Goal: Task Accomplishment & Management: Use online tool/utility

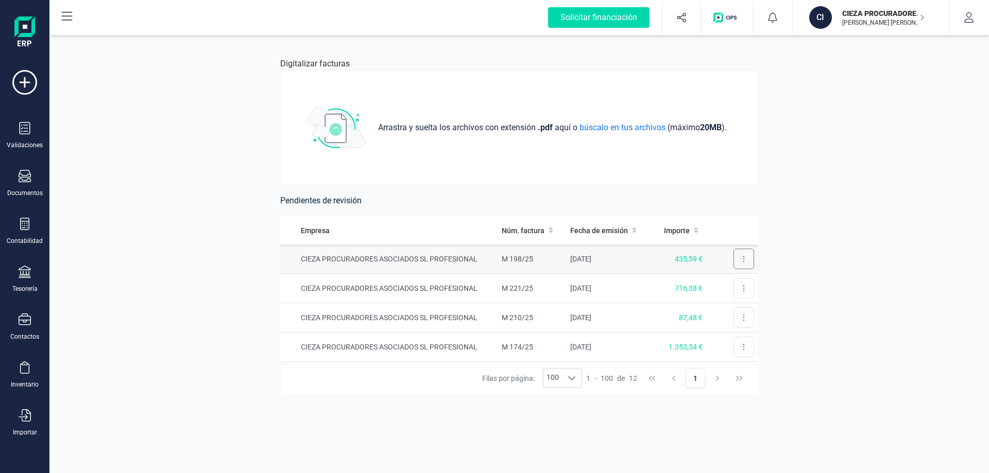
click at [742, 253] on button at bounding box center [744, 259] width 21 height 21
click at [716, 278] on button "Revisar factura" at bounding box center [715, 284] width 78 height 21
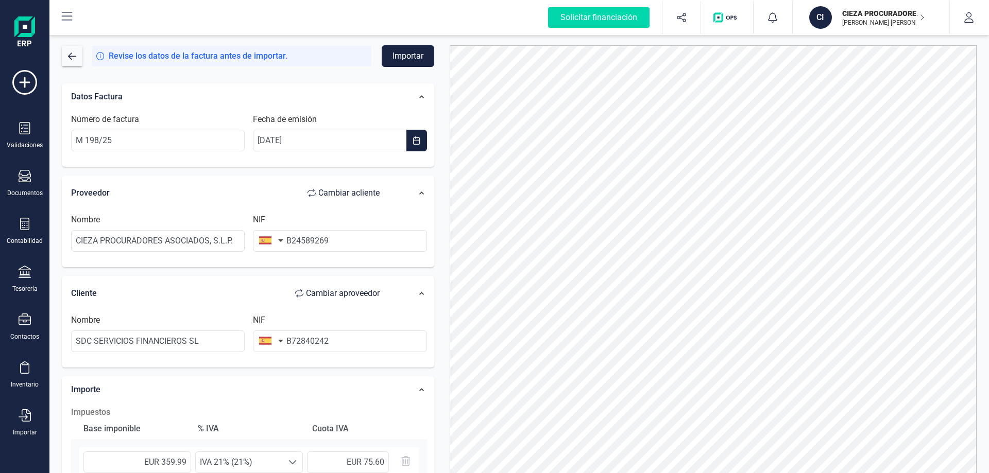
click at [401, 65] on button "Importar" at bounding box center [408, 56] width 53 height 22
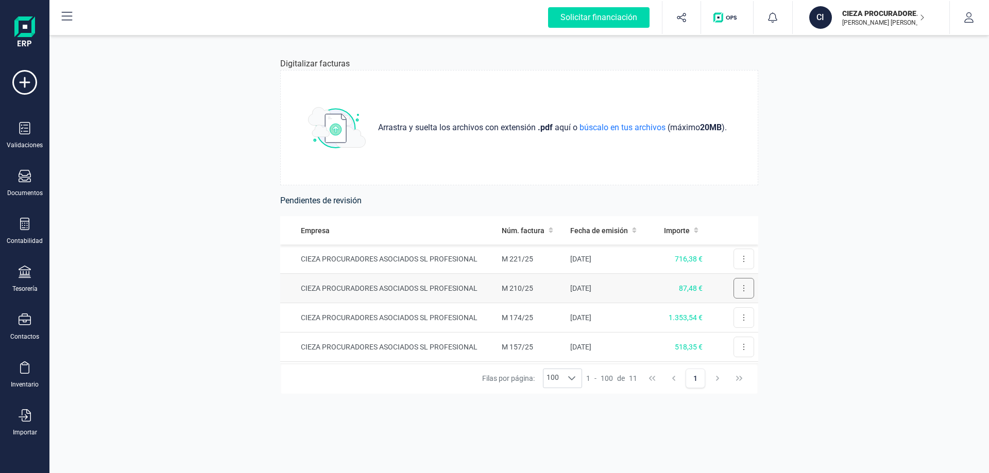
click at [734, 286] on button at bounding box center [744, 288] width 21 height 21
click at [722, 311] on span "Revisar factura" at bounding box center [718, 314] width 49 height 10
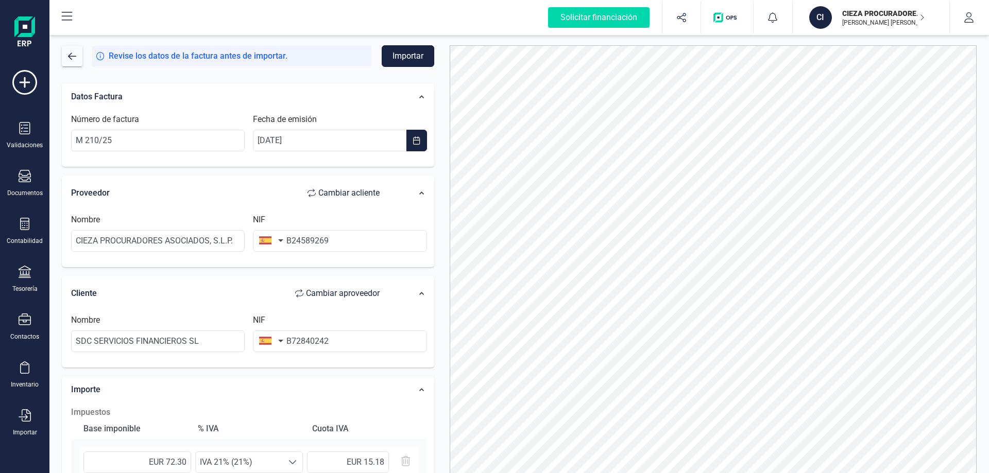
click at [411, 51] on button "Importar" at bounding box center [408, 56] width 53 height 22
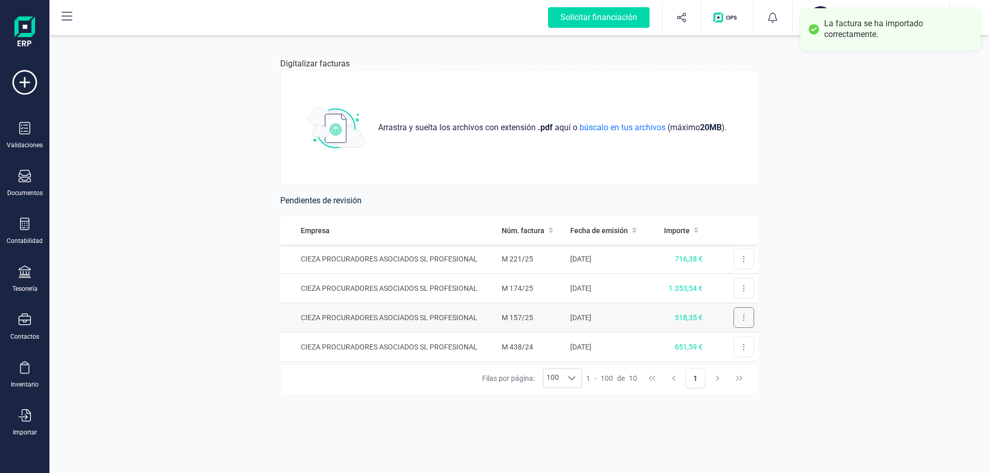
click at [743, 320] on icon at bounding box center [744, 318] width 2 height 8
click at [720, 339] on span "Revisar factura" at bounding box center [718, 343] width 49 height 10
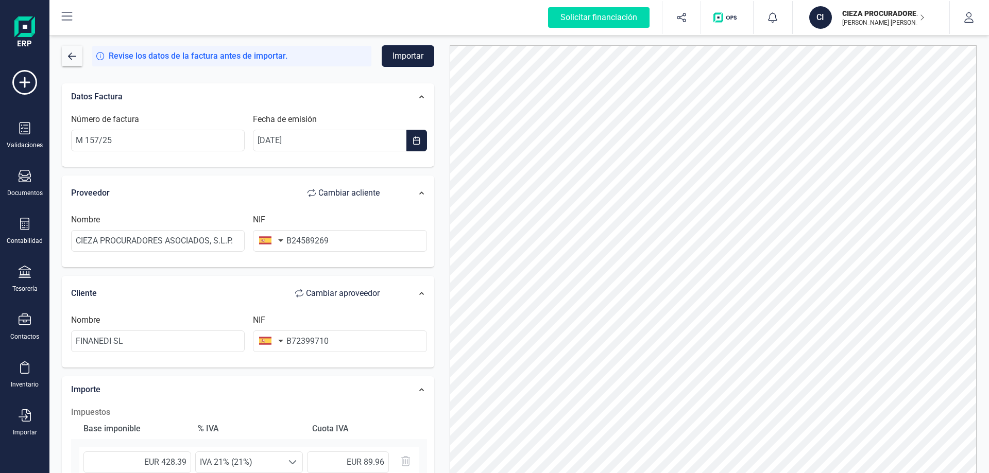
click at [408, 54] on button "Importar" at bounding box center [408, 56] width 53 height 22
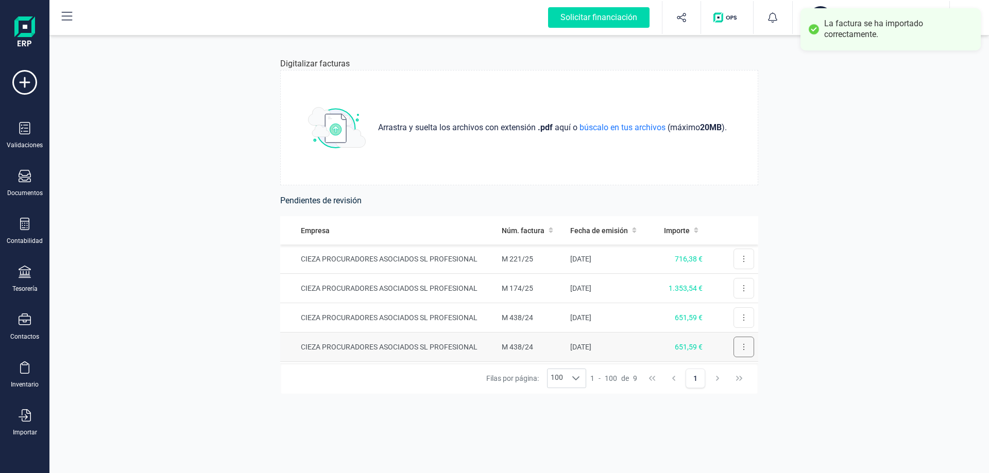
click at [741, 349] on button at bounding box center [744, 347] width 21 height 21
click at [734, 347] on button at bounding box center [744, 347] width 21 height 21
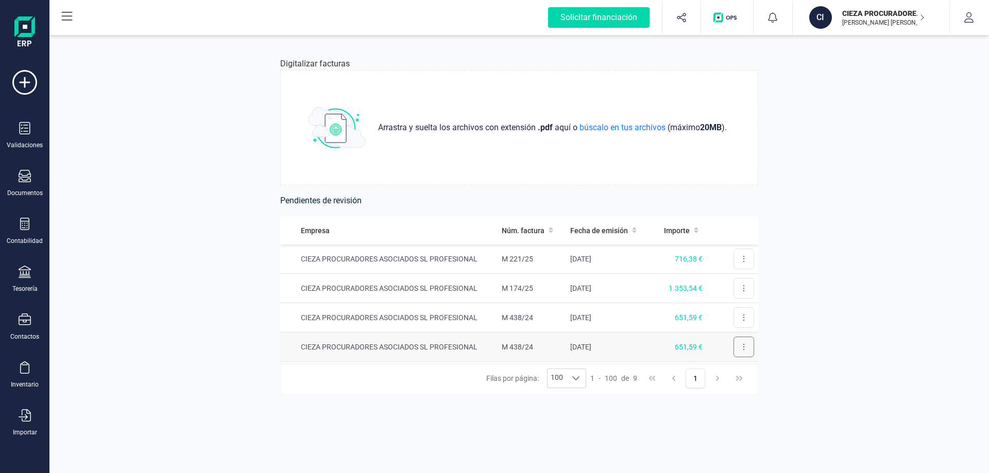
click at [738, 346] on button at bounding box center [744, 347] width 21 height 21
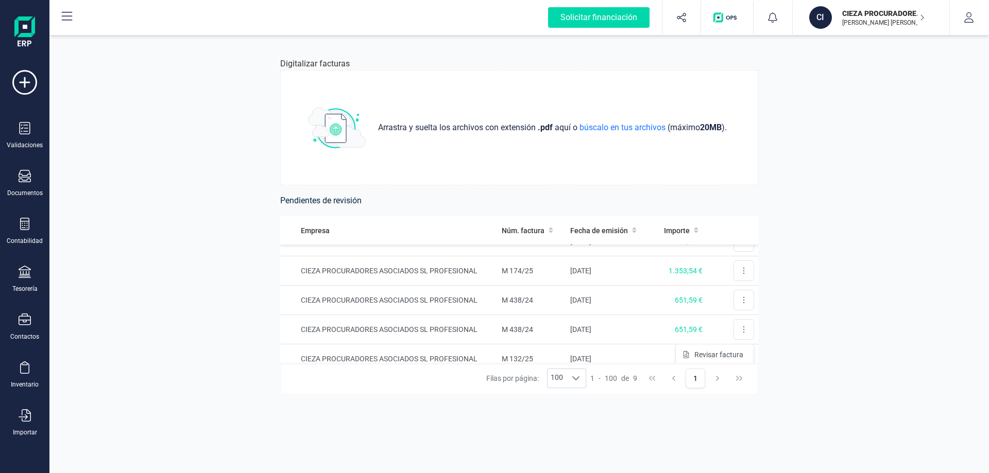
scroll to position [24, 0]
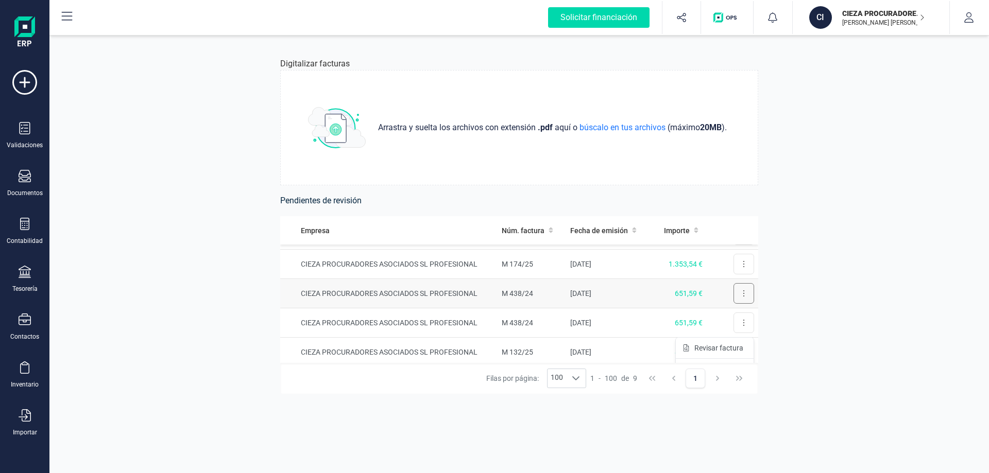
click at [737, 298] on button at bounding box center [744, 293] width 21 height 21
click at [765, 303] on div "Digitalizar facturas Arrastra y suelta los archivos con extensión .pdf aquí o b…" at bounding box center [520, 253] width 528 height 440
click at [739, 353] on button at bounding box center [744, 352] width 21 height 21
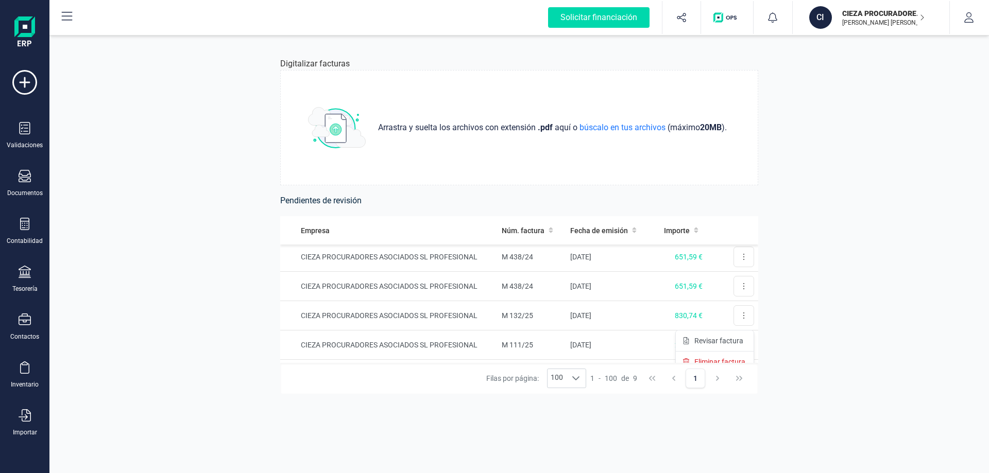
scroll to position [65, 0]
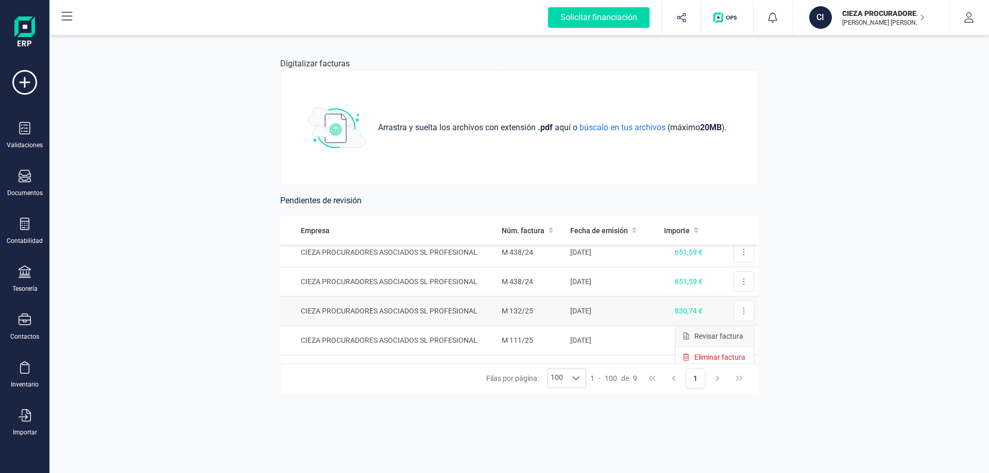
click at [727, 340] on span "Revisar factura" at bounding box center [718, 336] width 49 height 10
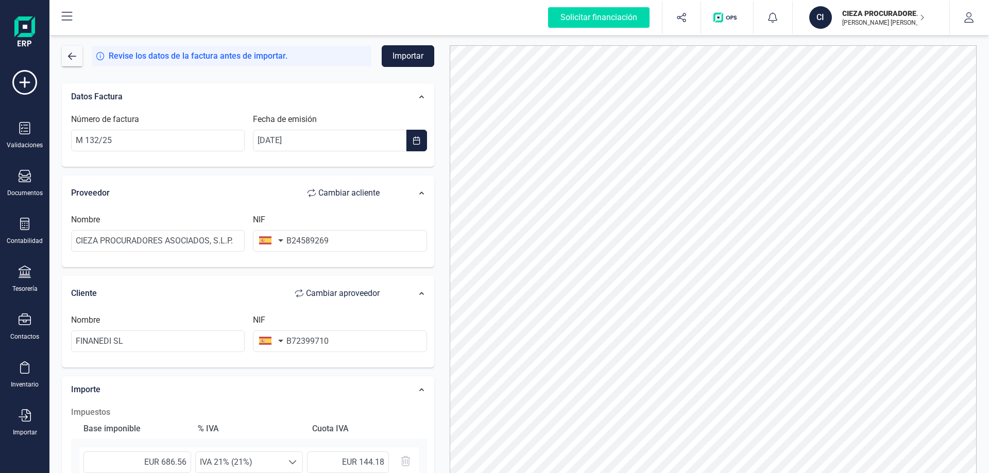
click at [412, 60] on button "Importar" at bounding box center [408, 56] width 53 height 22
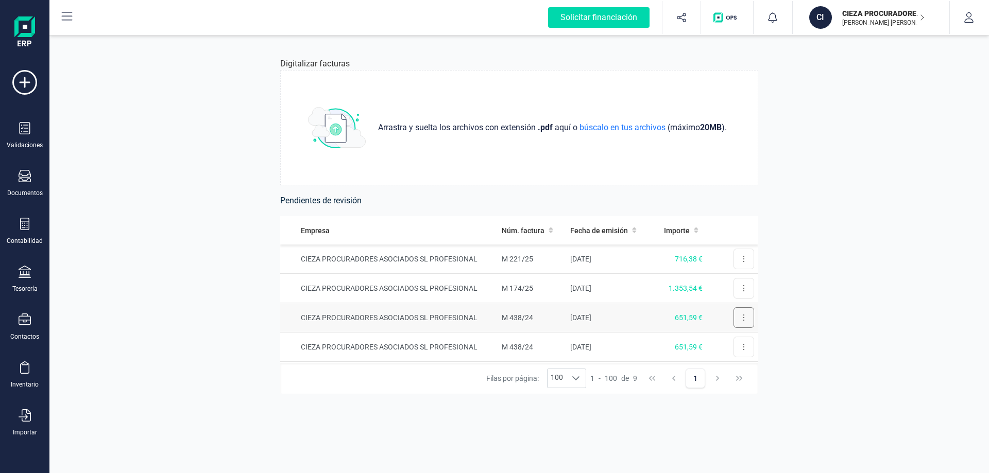
click at [743, 319] on icon at bounding box center [744, 318] width 2 height 8
click at [725, 342] on span "Revisar factura" at bounding box center [718, 343] width 49 height 10
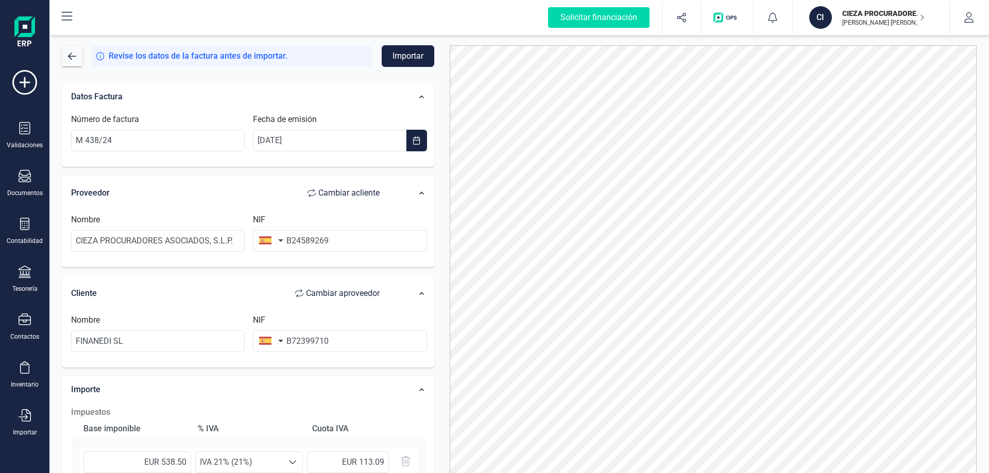
click at [406, 53] on button "Importar" at bounding box center [408, 56] width 53 height 22
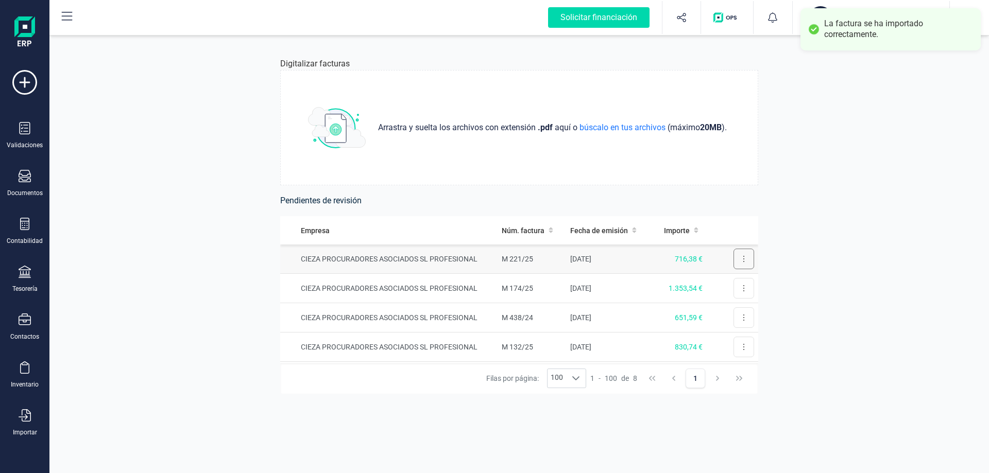
click at [738, 262] on button at bounding box center [744, 259] width 21 height 21
click at [725, 283] on span "Revisar factura" at bounding box center [718, 284] width 49 height 10
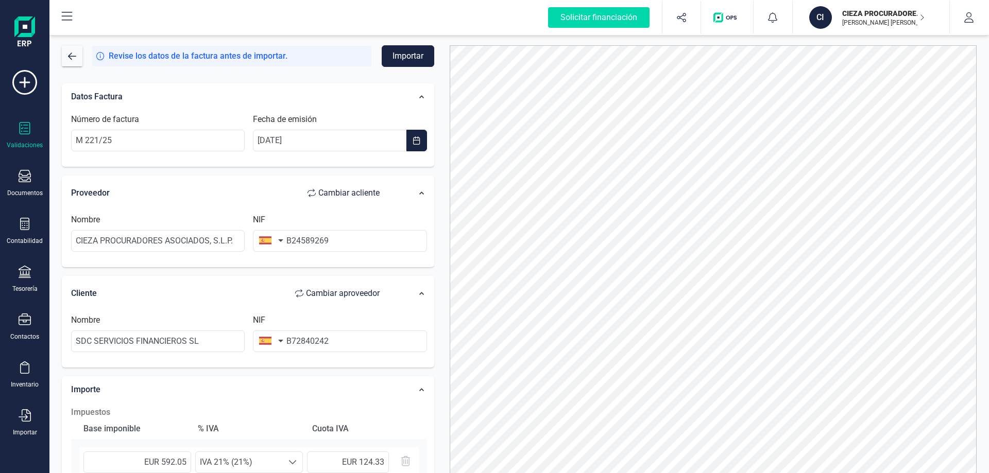
click at [27, 142] on div "Validaciones" at bounding box center [25, 145] width 36 height 8
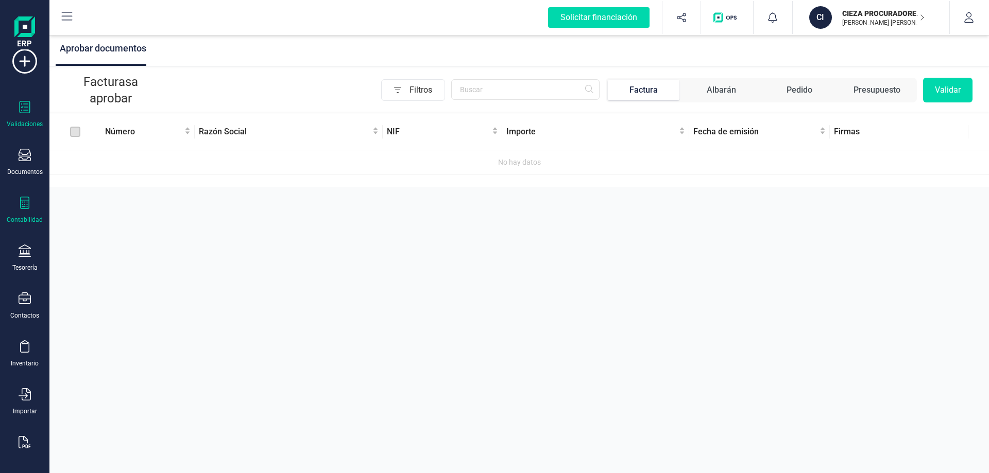
scroll to position [40, 0]
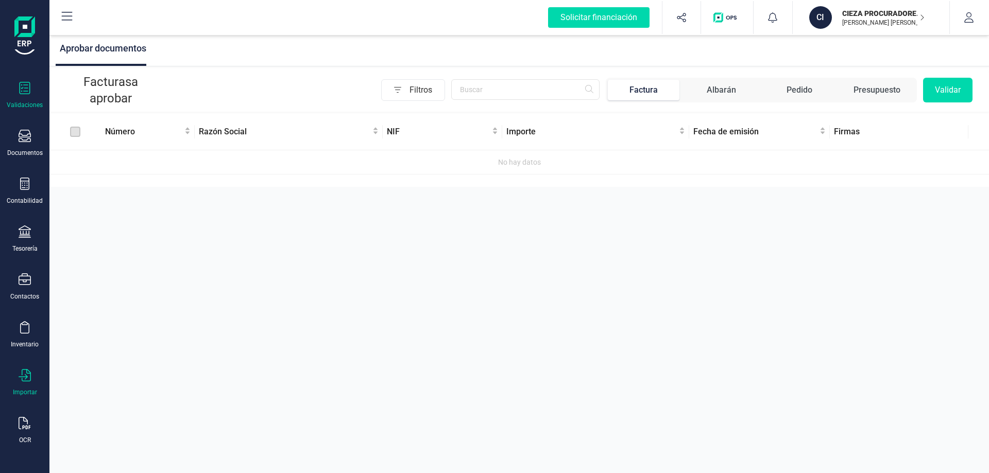
click at [30, 383] on div at bounding box center [25, 376] width 12 height 15
click at [105, 325] on span "Facturas" at bounding box center [107, 319] width 55 height 12
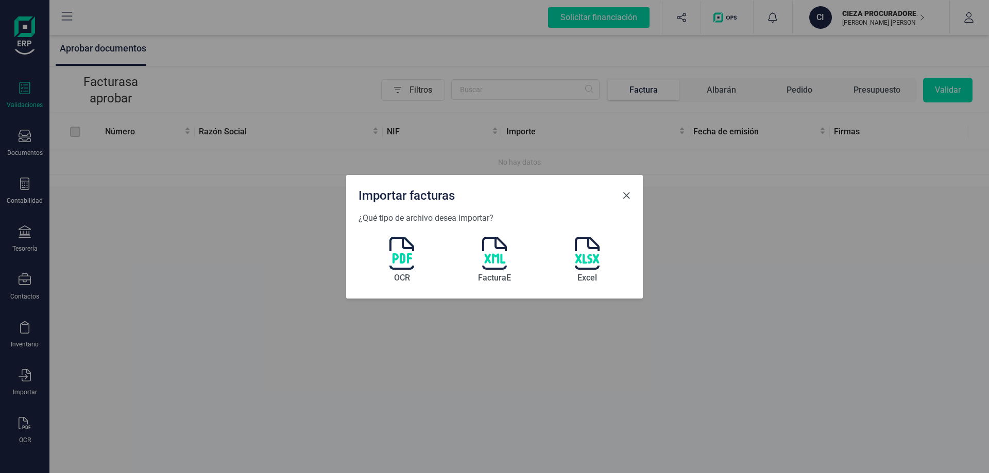
click at [622, 196] on span "Close" at bounding box center [626, 196] width 8 height 8
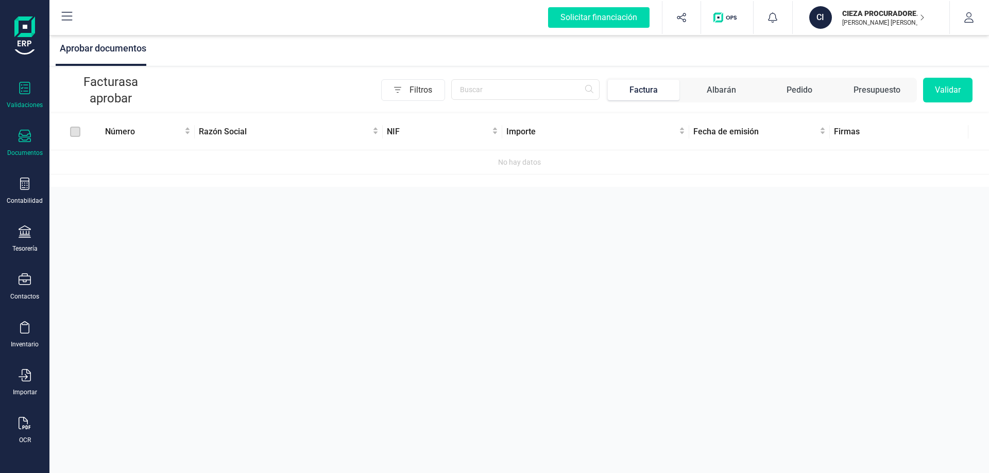
click at [24, 142] on icon at bounding box center [25, 136] width 12 height 12
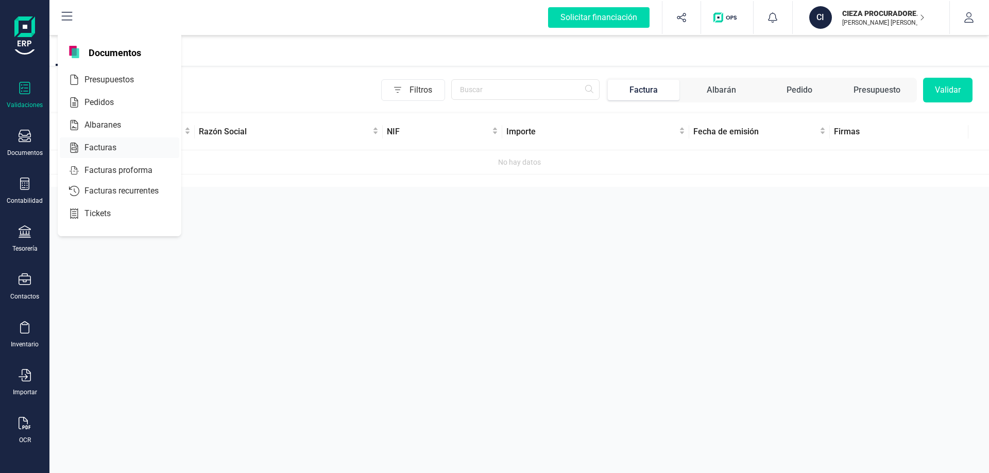
click at [93, 144] on span "Facturas" at bounding box center [107, 148] width 55 height 12
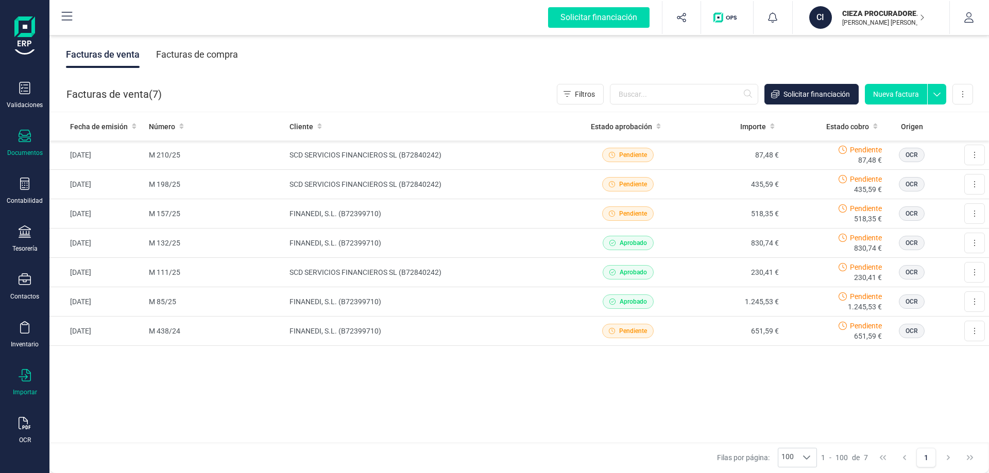
click at [31, 376] on div "Importar" at bounding box center [24, 382] width 41 height 27
click at [24, 330] on icon at bounding box center [25, 327] width 12 height 12
click at [37, 389] on div "Importar" at bounding box center [24, 382] width 41 height 27
click at [114, 323] on span "Facturas" at bounding box center [107, 319] width 55 height 12
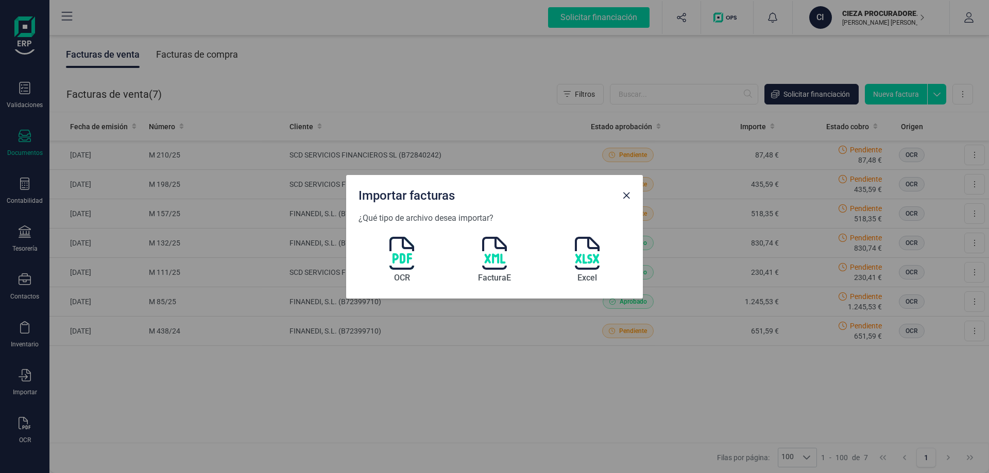
click at [396, 274] on span "OCR" at bounding box center [402, 278] width 16 height 12
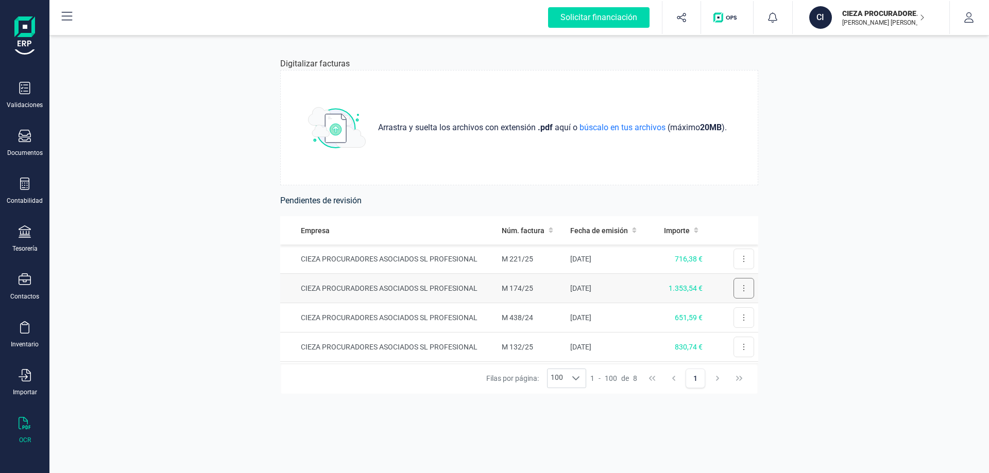
click at [734, 289] on button at bounding box center [744, 288] width 21 height 21
click at [717, 311] on span "Revisar factura" at bounding box center [718, 314] width 49 height 10
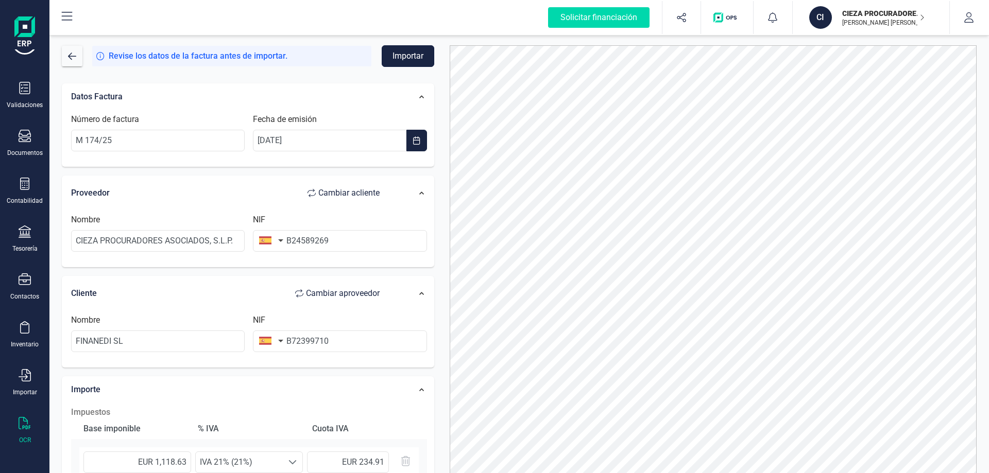
click at [409, 54] on button "Importar" at bounding box center [408, 56] width 53 height 22
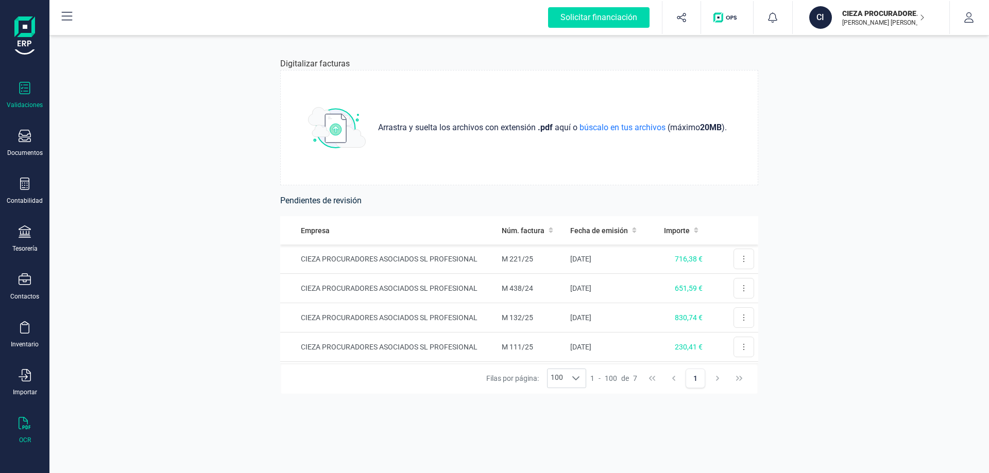
click at [27, 101] on div "Validaciones" at bounding box center [25, 105] width 36 height 8
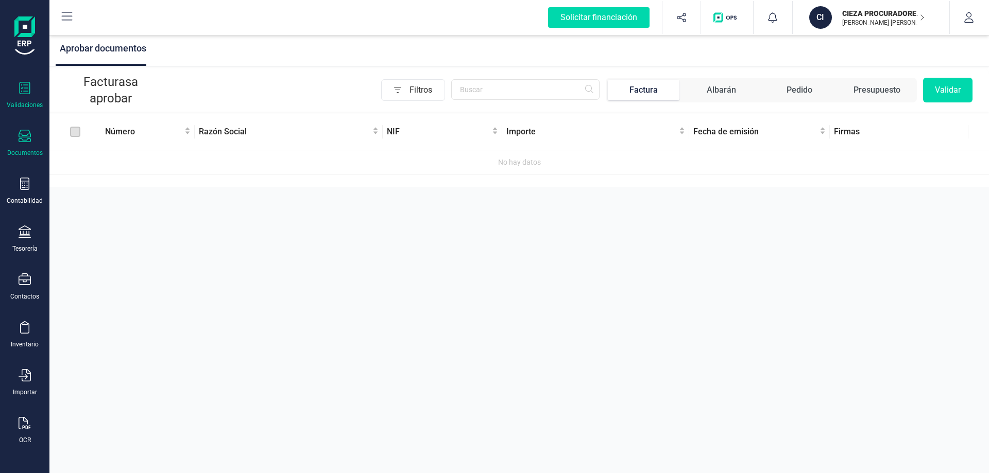
click at [25, 150] on div "Documentos" at bounding box center [25, 153] width 36 height 8
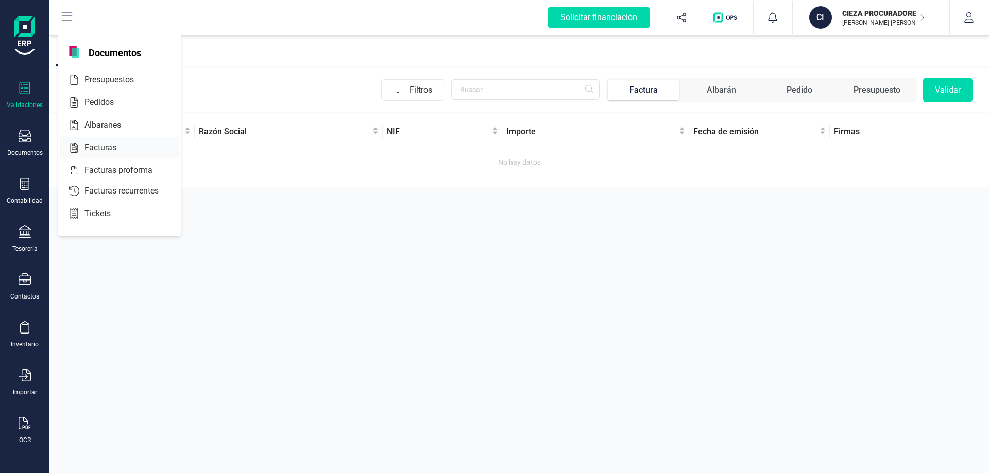
click at [113, 147] on span "Facturas" at bounding box center [107, 148] width 55 height 12
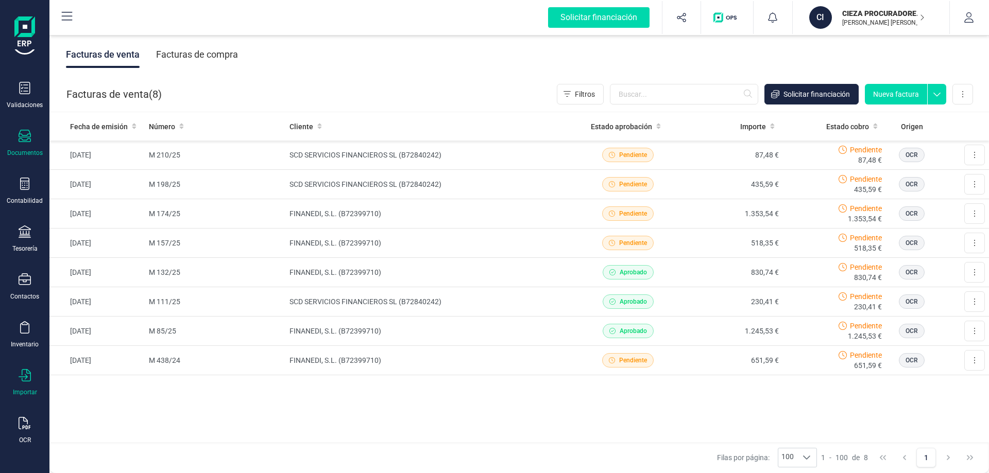
click at [19, 388] on div "Importar" at bounding box center [24, 382] width 41 height 27
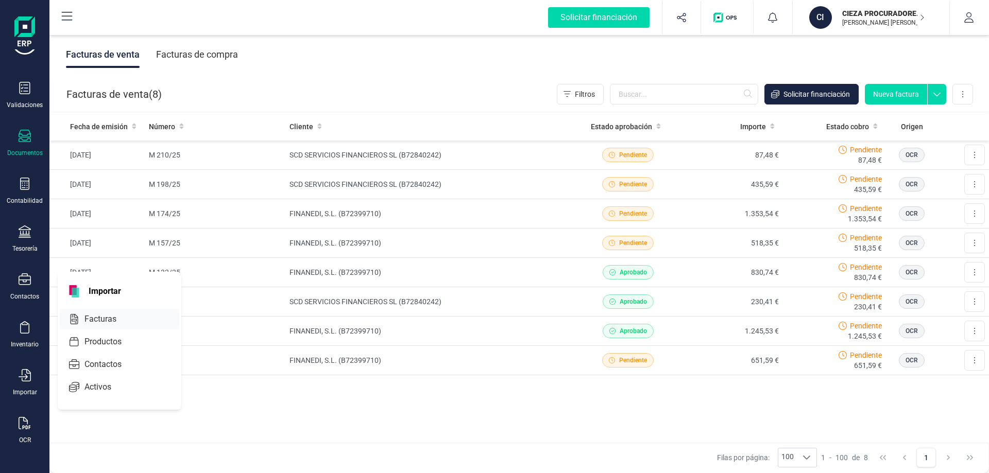
click at [105, 319] on span "Facturas" at bounding box center [107, 319] width 55 height 12
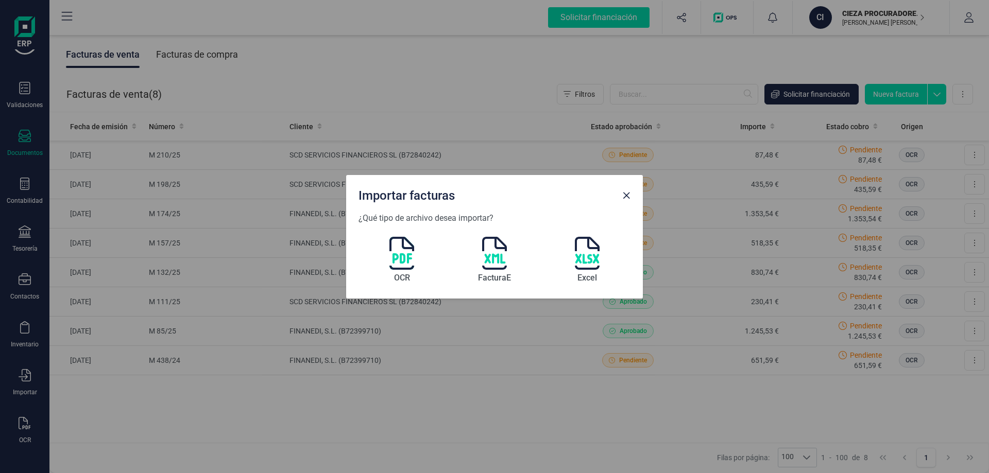
click at [396, 259] on img at bounding box center [401, 253] width 25 height 33
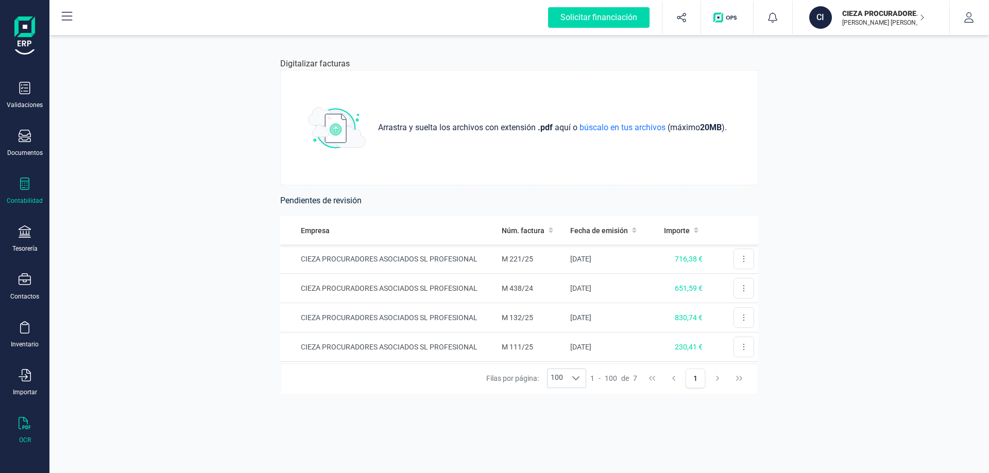
drag, startPoint x: 30, startPoint y: 152, endPoint x: 23, endPoint y: 196, distance: 43.9
click at [25, 197] on div "Contabilidad" at bounding box center [25, 201] width 36 height 8
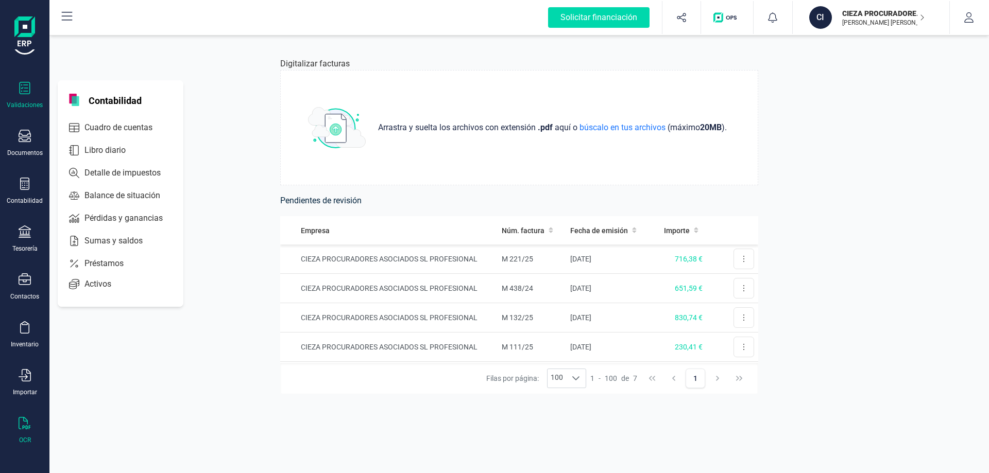
click at [25, 94] on icon at bounding box center [25, 88] width 11 height 12
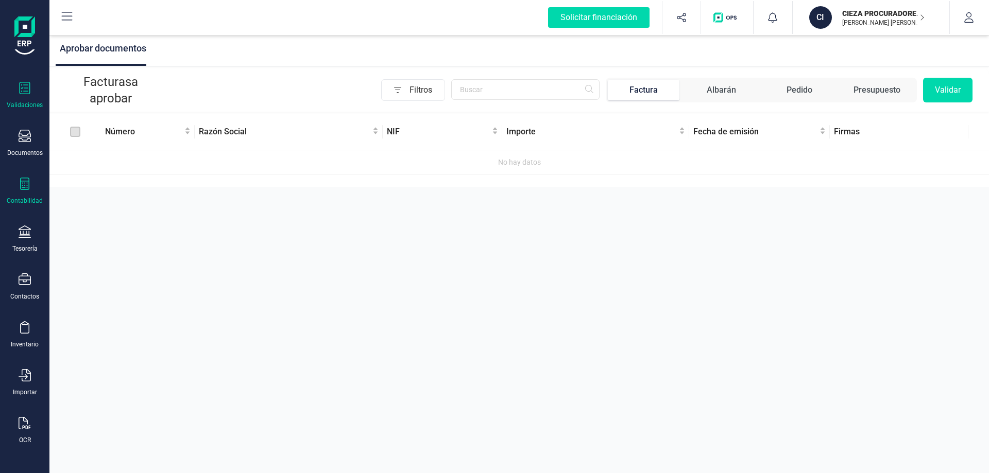
click at [26, 189] on icon at bounding box center [25, 184] width 12 height 12
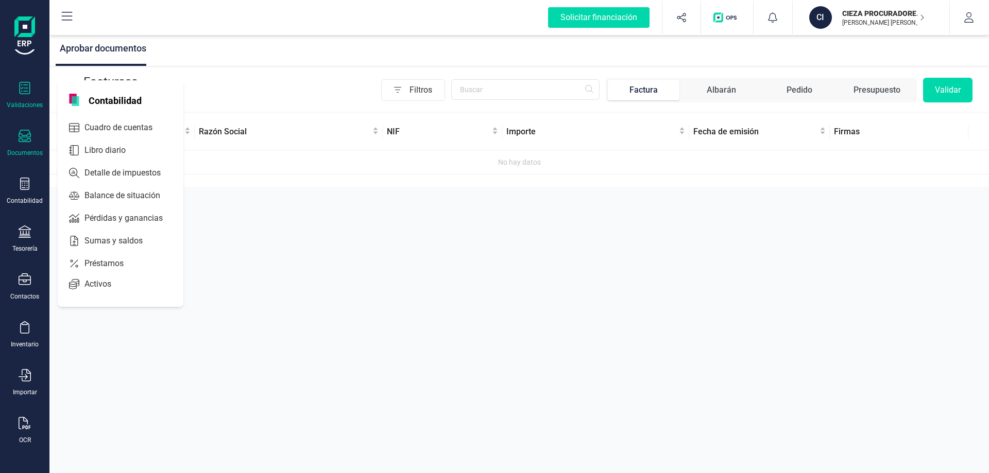
click at [26, 143] on div at bounding box center [25, 137] width 12 height 15
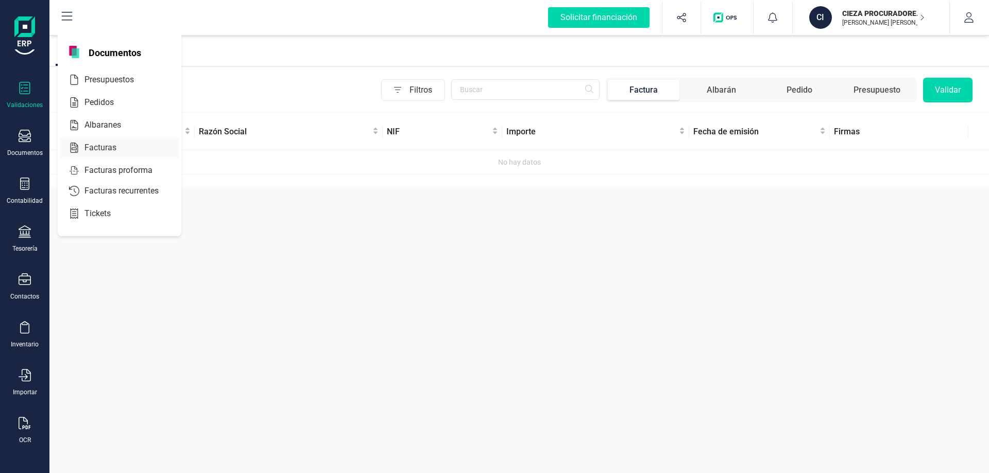
click at [99, 140] on div "Facturas" at bounding box center [120, 148] width 120 height 21
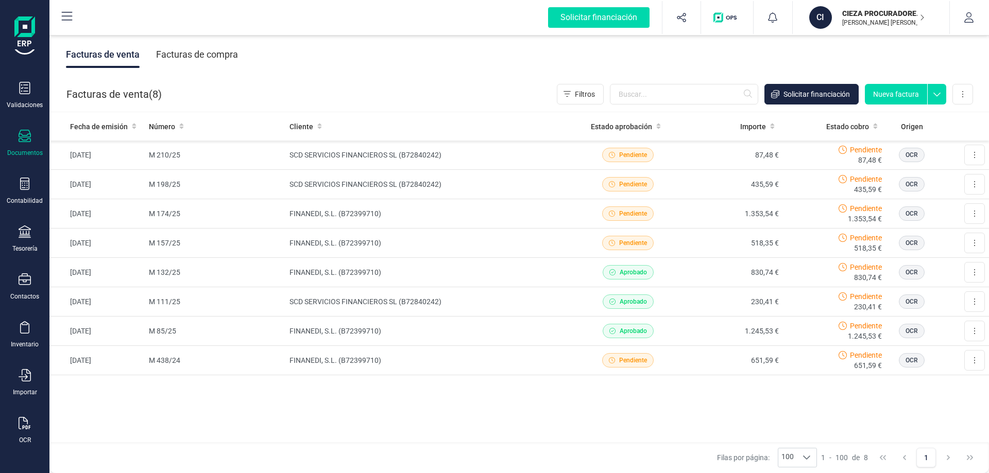
drag, startPoint x: 31, startPoint y: 147, endPoint x: 319, endPoint y: 90, distance: 293.1
click at [319, 90] on div "Facturas de venta ( 8 ) Filtros Solicitar financiación Nueva factura Importar C…" at bounding box center [520, 94] width 940 height 35
drag, startPoint x: 16, startPoint y: 152, endPoint x: 609, endPoint y: 403, distance: 643.7
click at [618, 404] on div "Fecha de emisión Número Cliente Estado aprobación Importe Estado cobro Origen […" at bounding box center [519, 277] width 940 height 331
click at [23, 379] on icon at bounding box center [25, 375] width 12 height 12
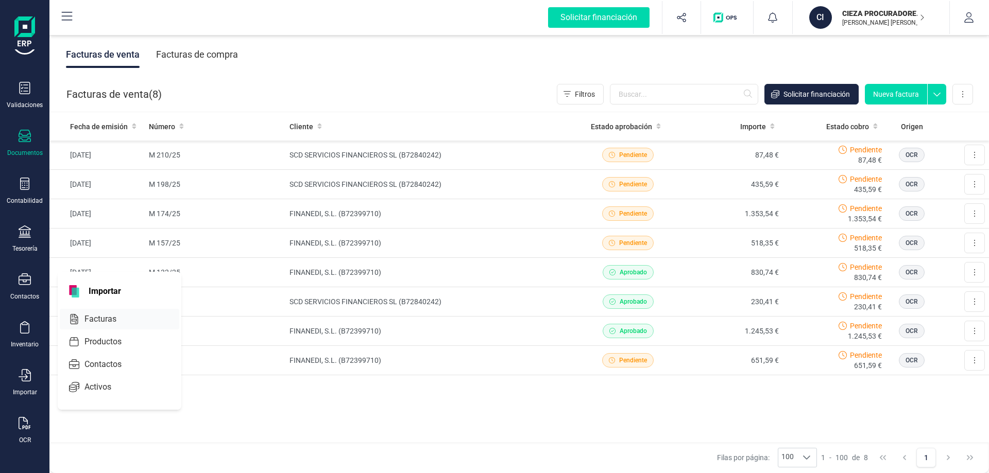
click at [106, 321] on span "Facturas" at bounding box center [107, 319] width 55 height 12
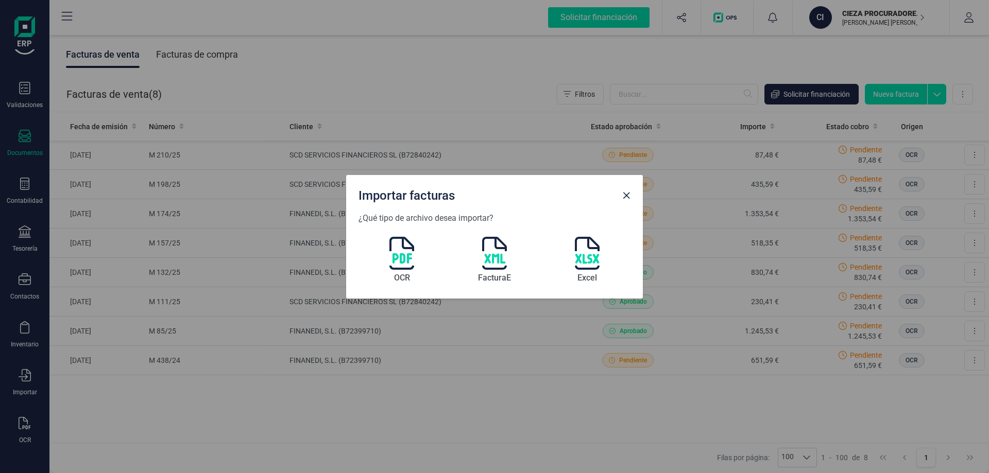
click at [406, 259] on img at bounding box center [401, 253] width 25 height 33
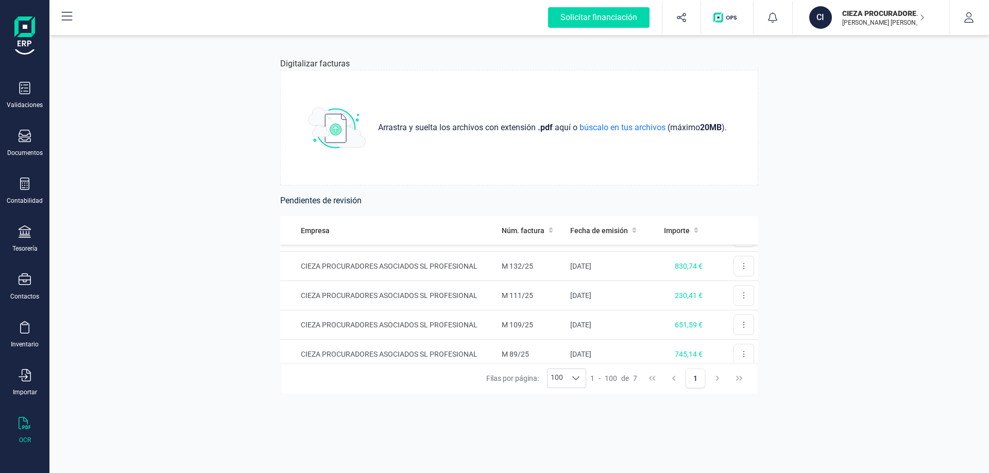
scroll to position [103, 0]
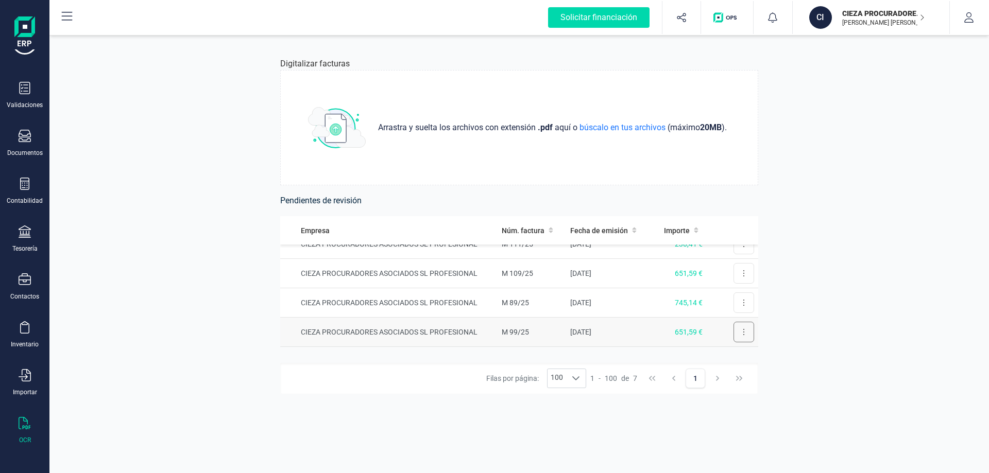
click at [741, 334] on button at bounding box center [744, 332] width 21 height 21
click at [723, 353] on span "Revisar factura" at bounding box center [718, 357] width 49 height 10
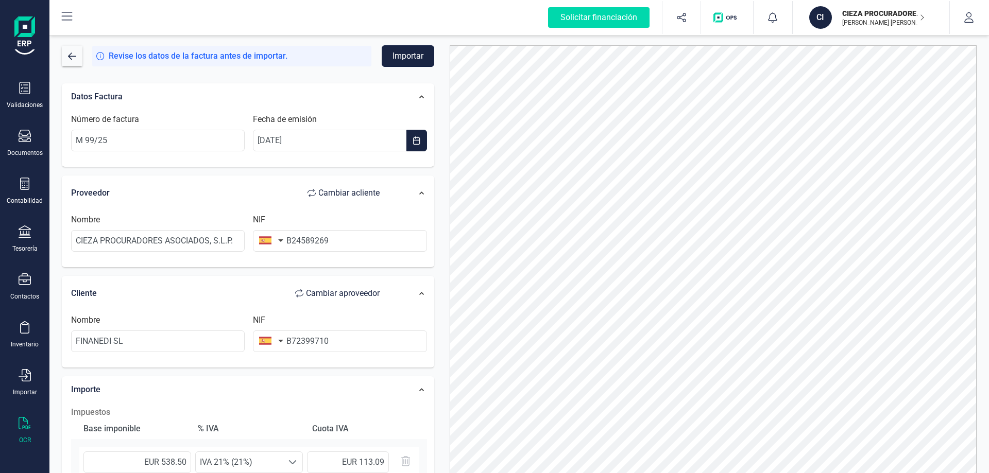
click at [416, 57] on button "Importar" at bounding box center [408, 56] width 53 height 22
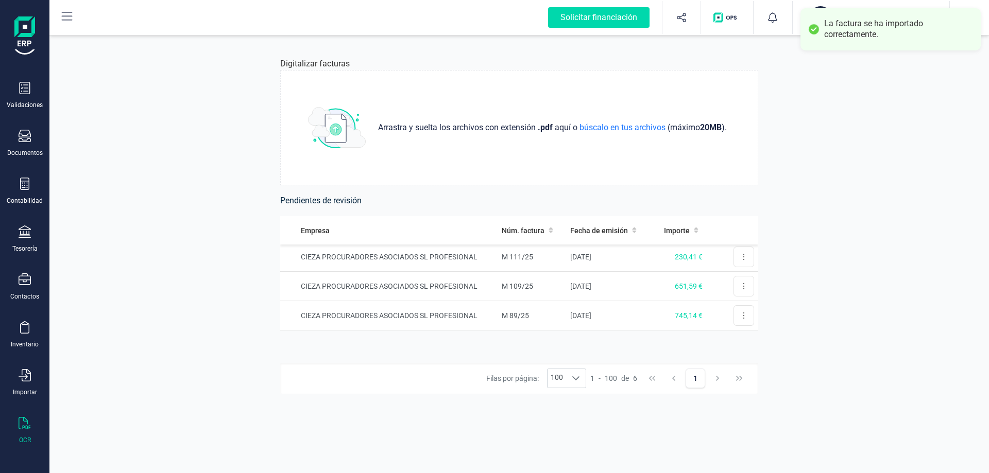
scroll to position [100, 0]
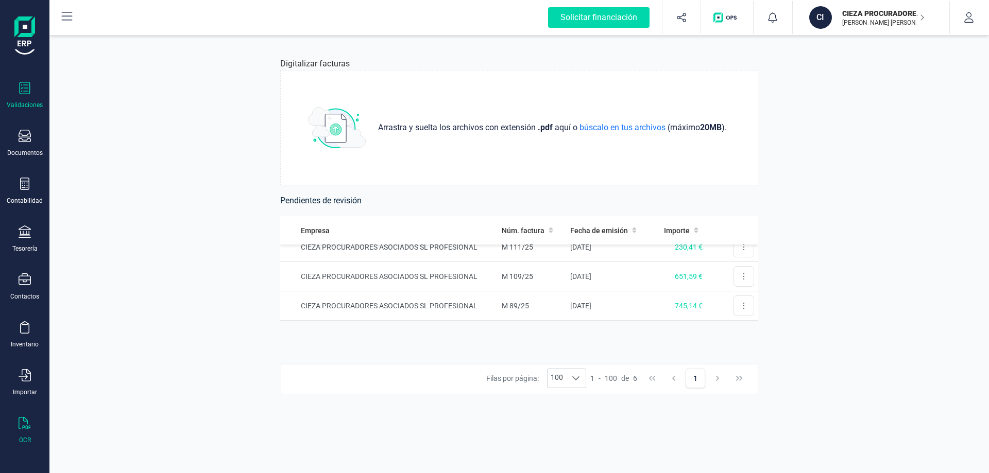
click at [12, 86] on div "Validaciones" at bounding box center [24, 95] width 41 height 27
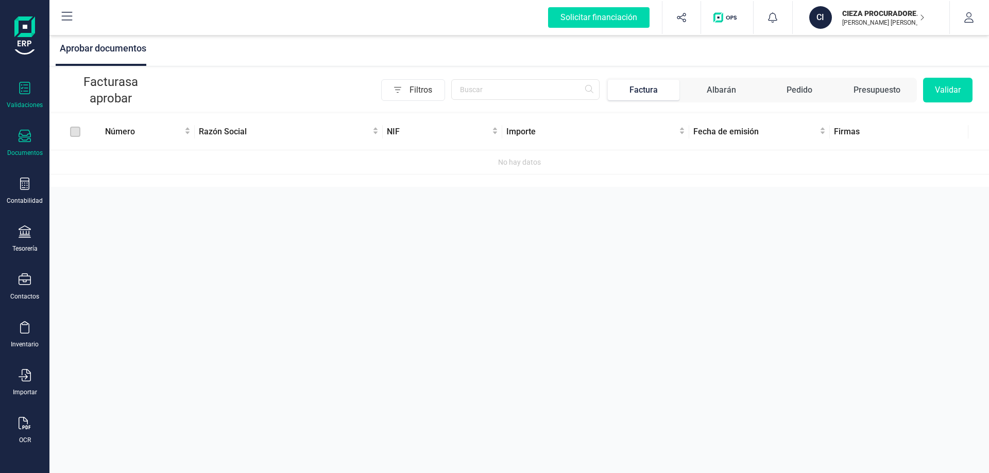
click at [35, 147] on div "Documentos" at bounding box center [24, 143] width 41 height 27
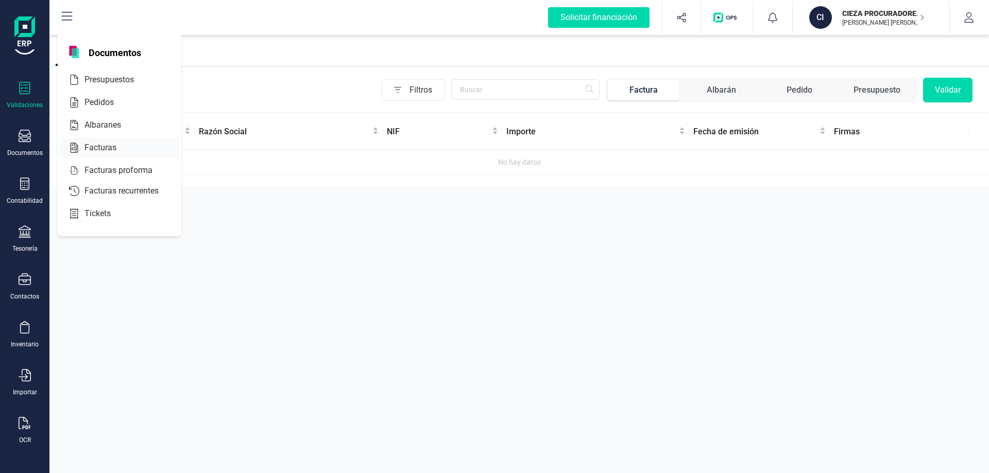
click at [94, 143] on span "Facturas" at bounding box center [107, 148] width 55 height 12
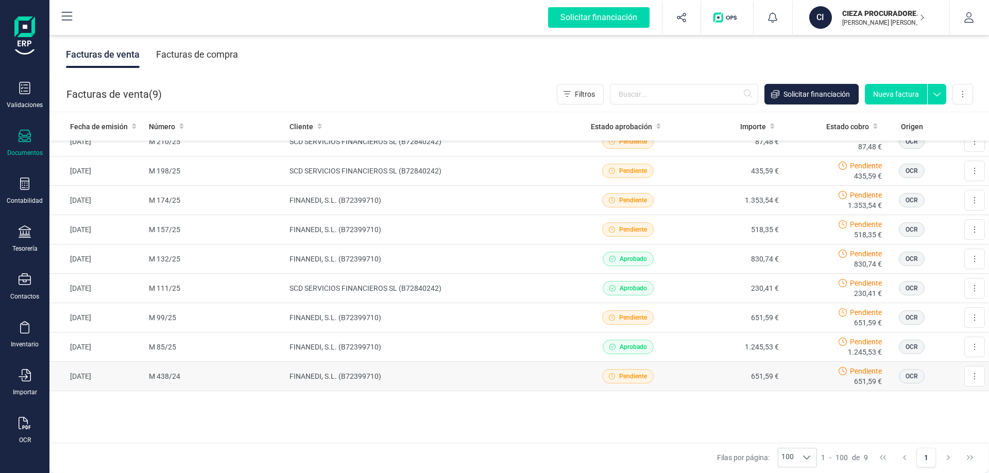
scroll to position [25, 0]
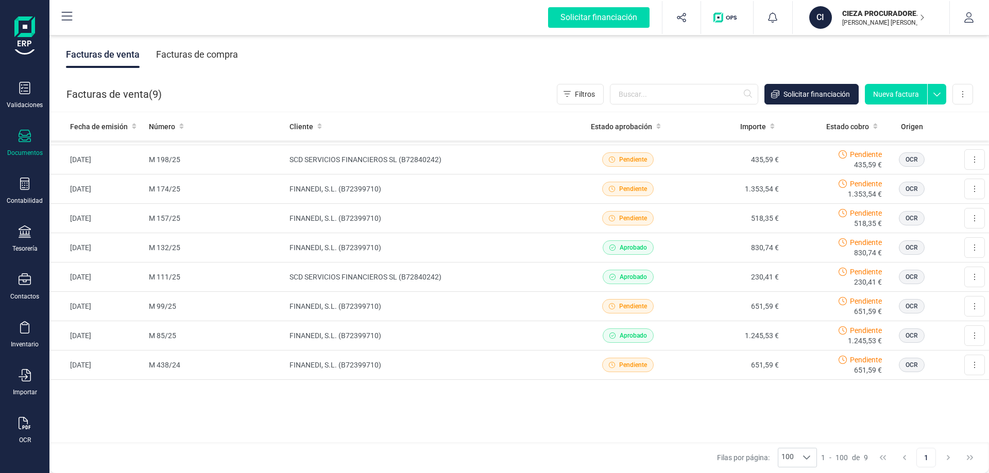
click at [931, 462] on button "1" at bounding box center [927, 458] width 20 height 20
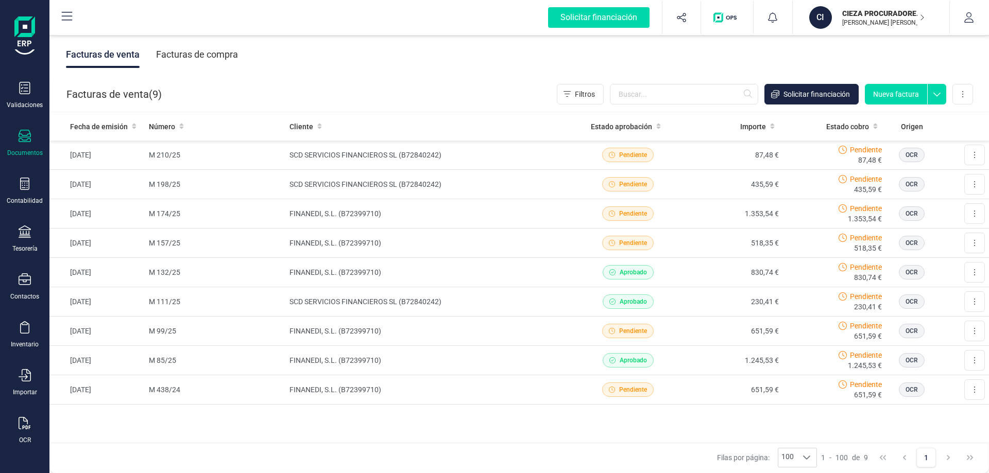
click at [205, 60] on div "Facturas de compra" at bounding box center [197, 54] width 82 height 27
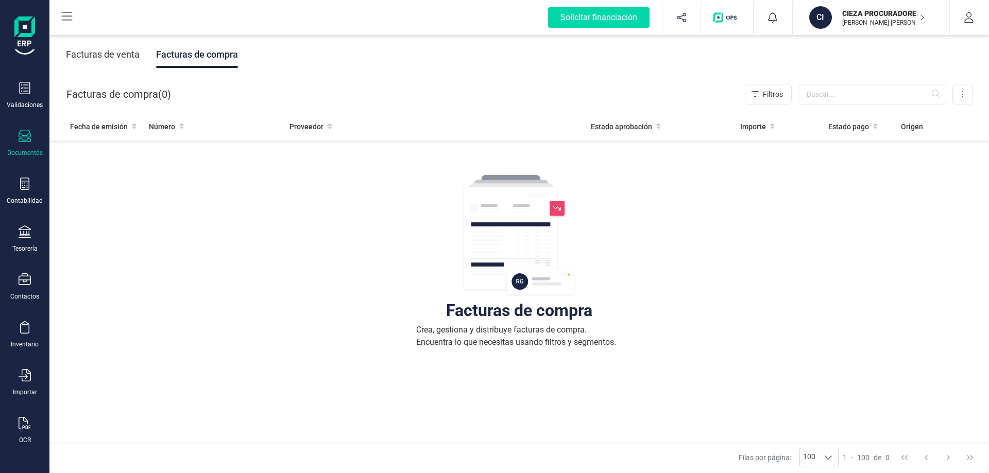
click at [109, 56] on div "Facturas de venta" at bounding box center [103, 54] width 74 height 27
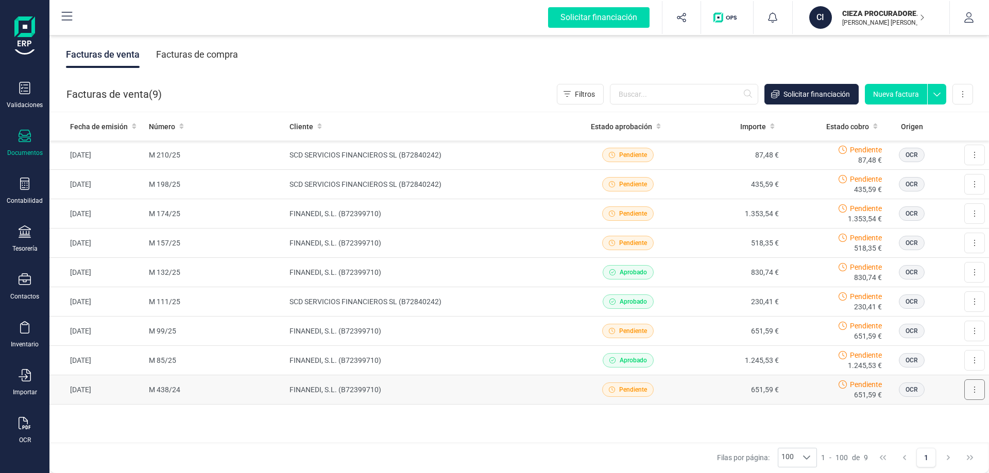
click at [964, 388] on button at bounding box center [974, 390] width 21 height 21
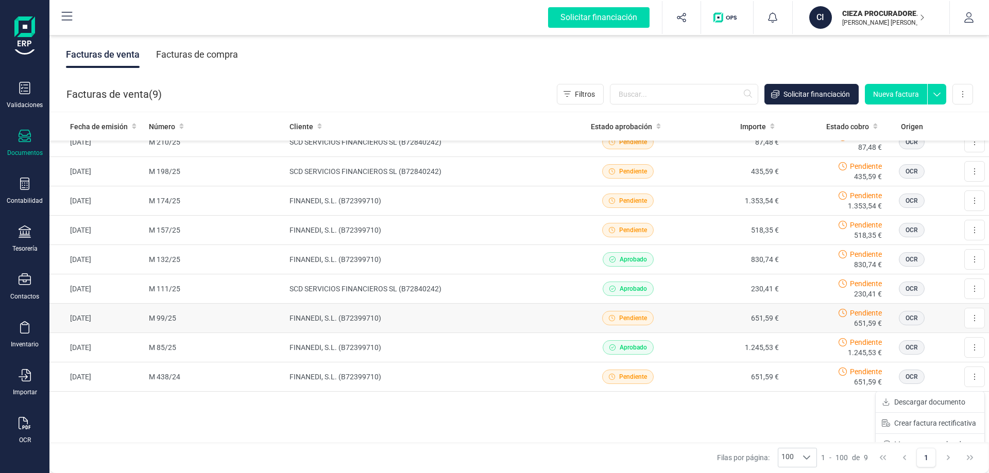
scroll to position [25, 0]
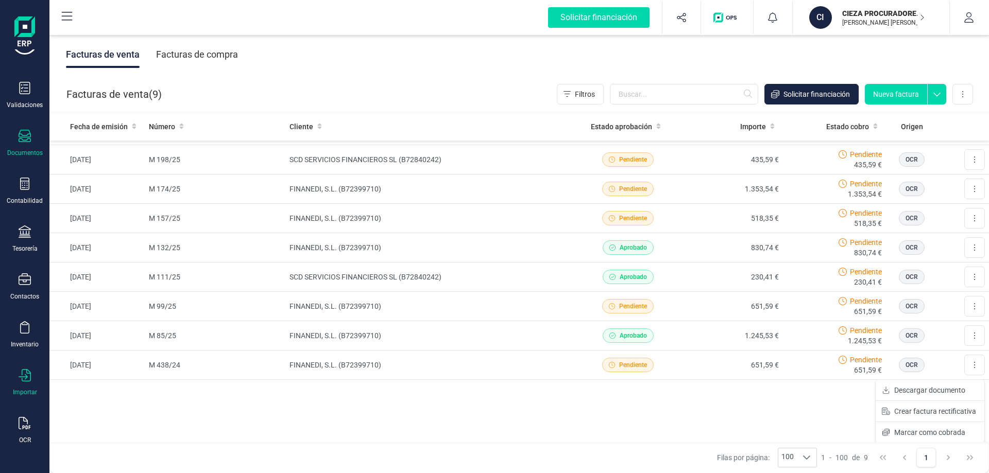
click at [27, 377] on icon at bounding box center [25, 375] width 12 height 12
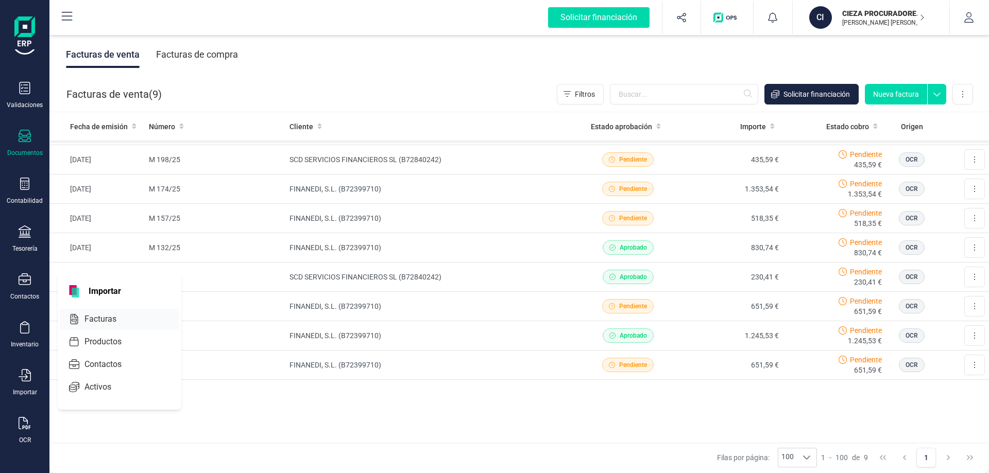
click at [95, 324] on span "Facturas" at bounding box center [107, 319] width 55 height 12
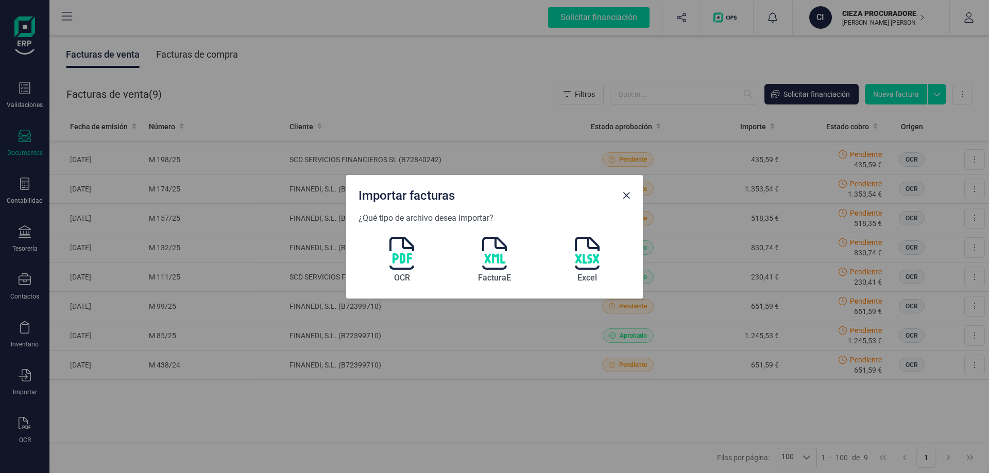
click at [405, 270] on div "OCR" at bounding box center [401, 261] width 25 height 49
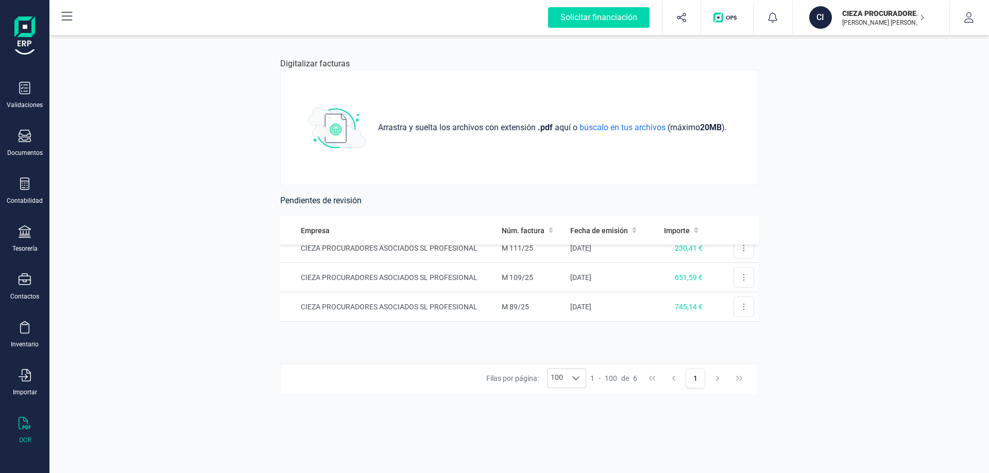
scroll to position [100, 0]
click at [734, 304] on button at bounding box center [744, 306] width 21 height 21
click at [728, 331] on span "Revisar factura" at bounding box center [718, 331] width 49 height 10
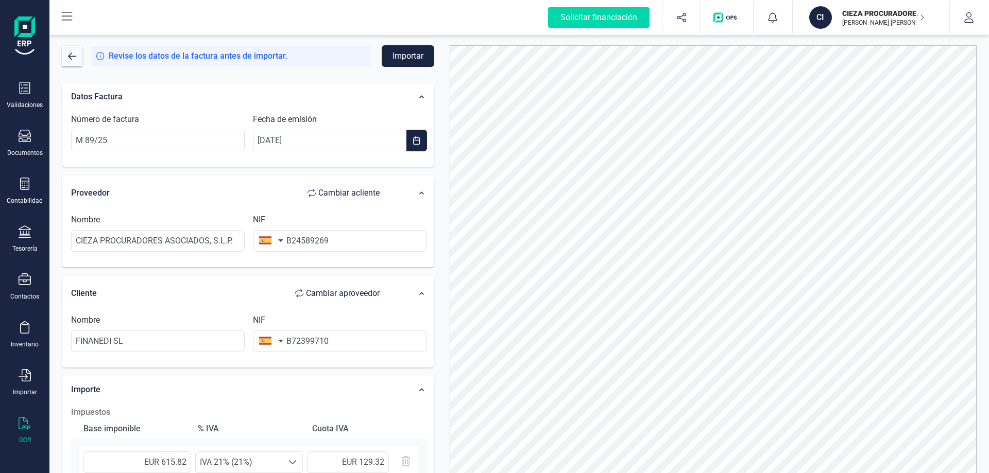
click at [418, 64] on button "Importar" at bounding box center [408, 56] width 53 height 22
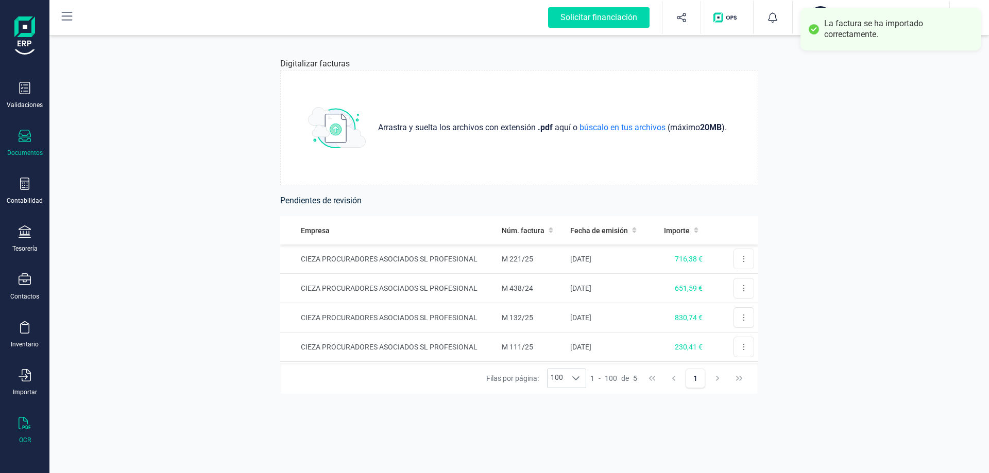
click at [16, 134] on div "Documentos" at bounding box center [24, 143] width 41 height 27
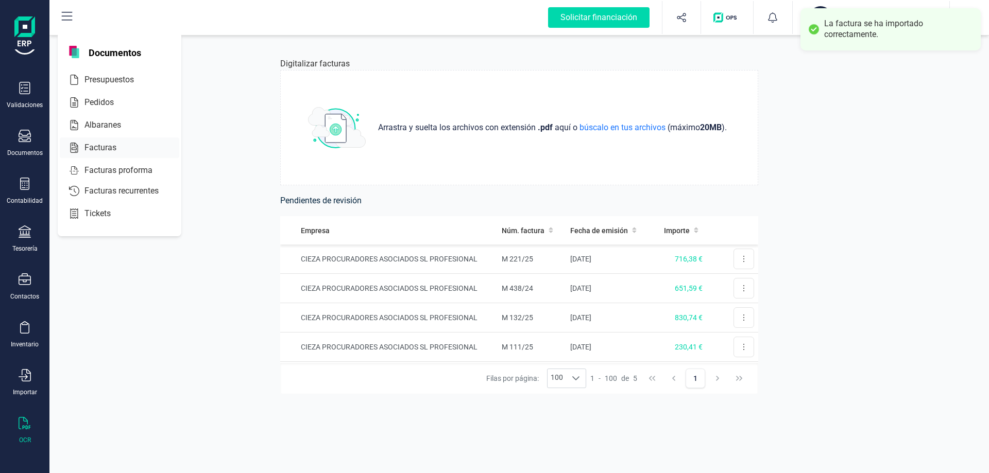
click at [99, 145] on span "Facturas" at bounding box center [107, 148] width 55 height 12
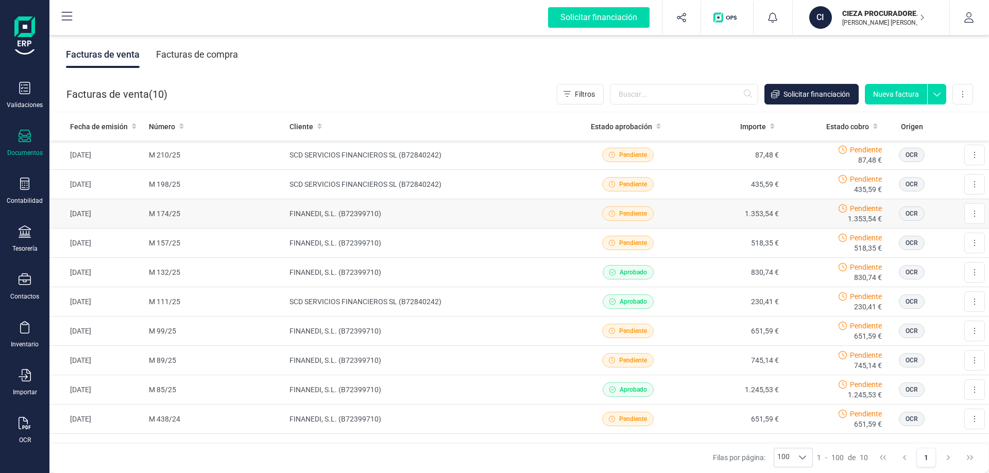
click at [716, 242] on td "518,35 €" at bounding box center [732, 243] width 104 height 29
click at [713, 241] on td "518,35 €" at bounding box center [732, 243] width 104 height 29
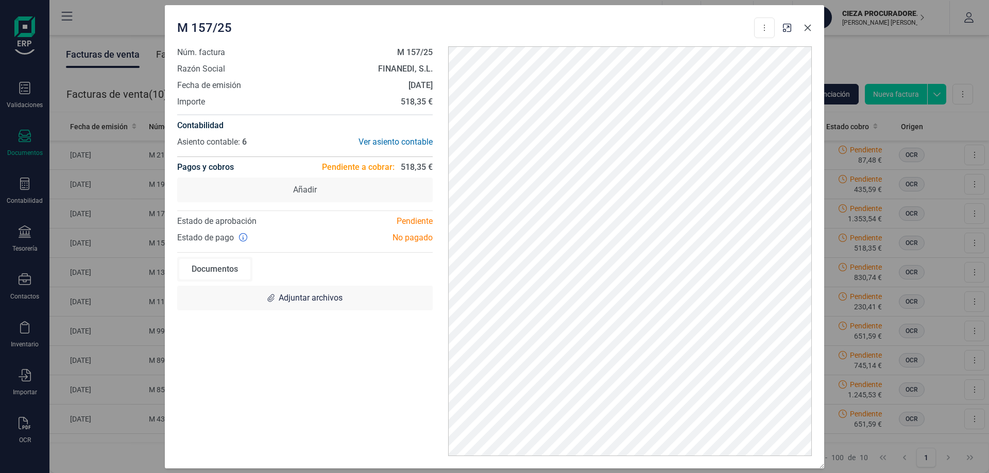
click at [807, 31] on icon "Close" at bounding box center [808, 28] width 8 height 8
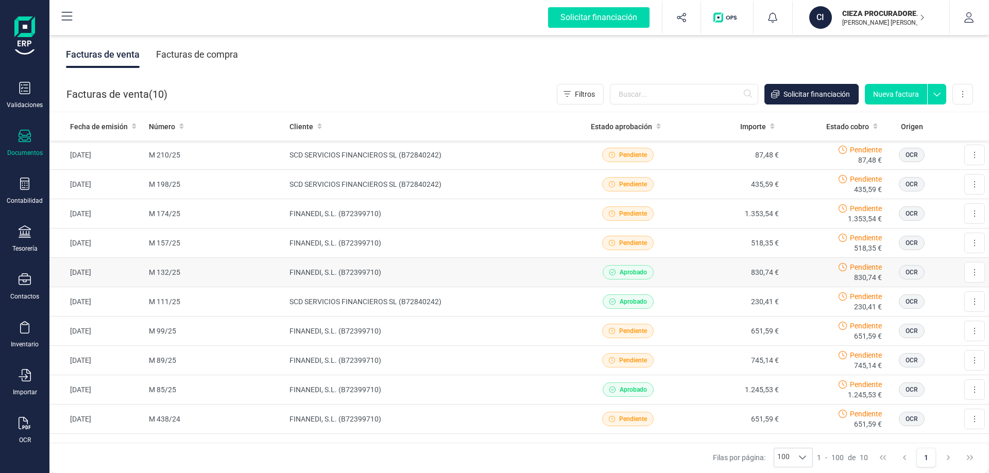
click at [161, 285] on td "M 132/25" at bounding box center [215, 272] width 141 height 29
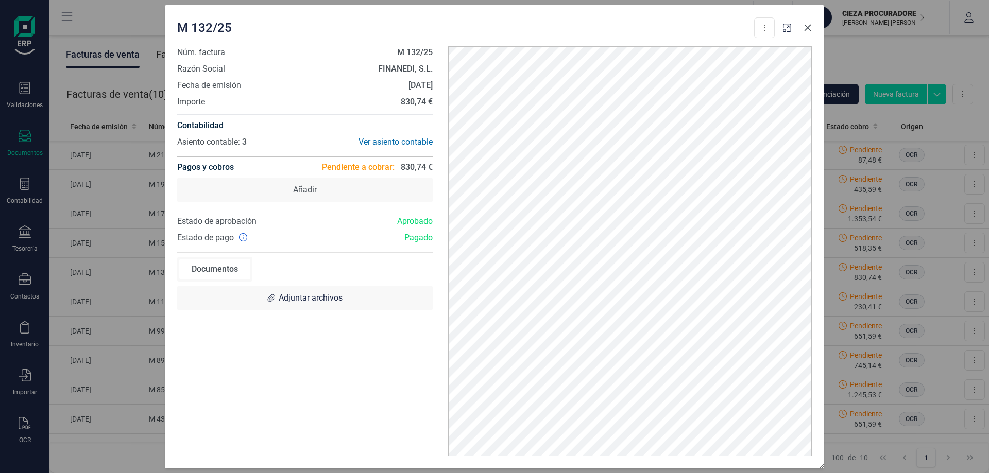
click at [805, 31] on icon "Close" at bounding box center [808, 28] width 8 height 8
